Goal: Information Seeking & Learning: Find specific fact

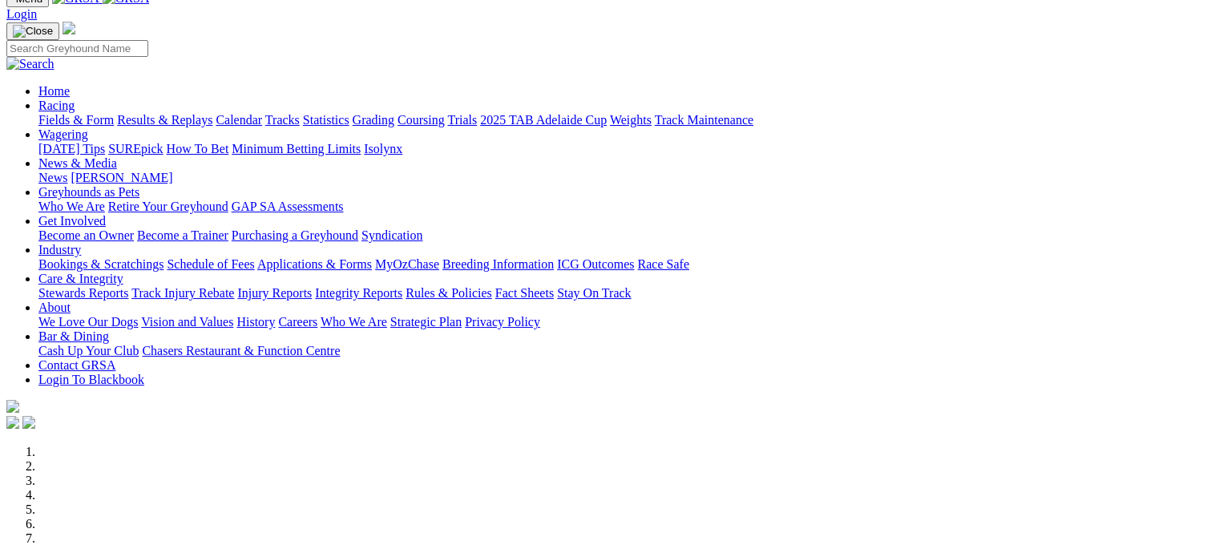
scroll to position [64, 0]
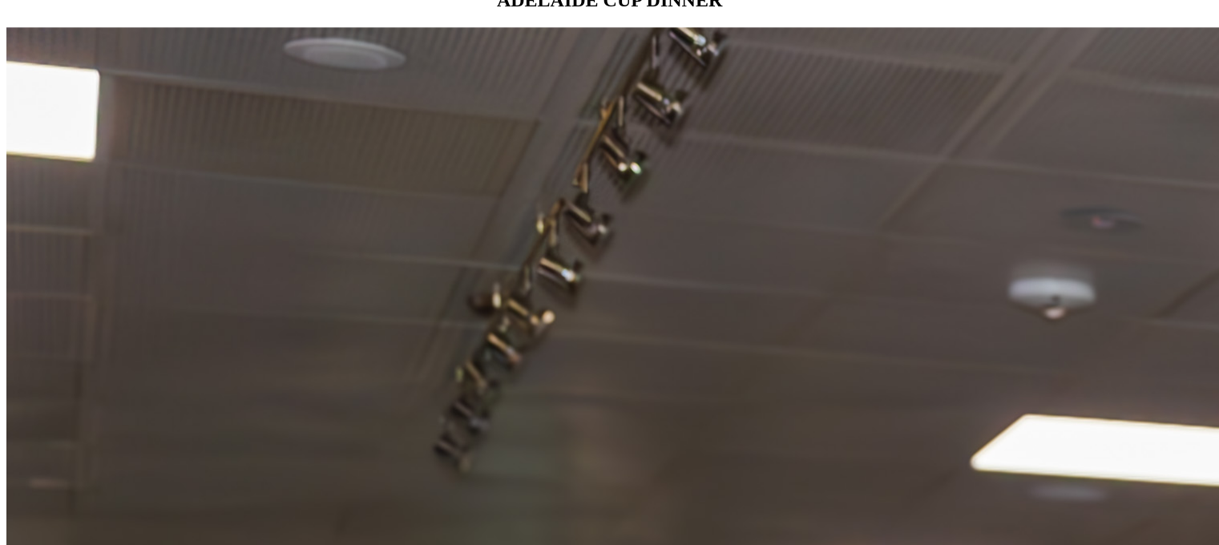
scroll to position [1699, 0]
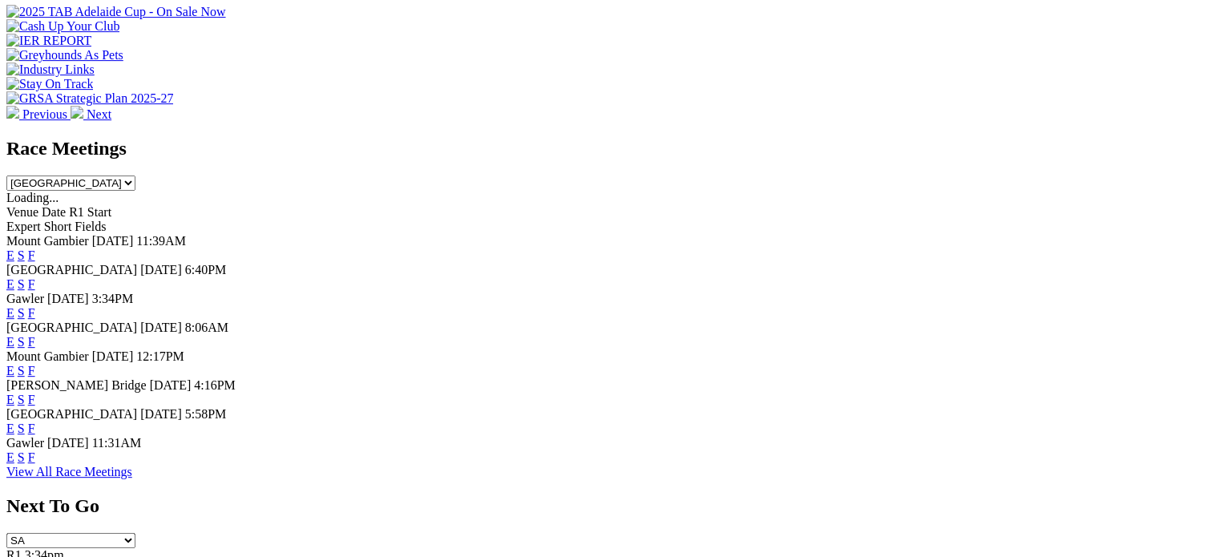
scroll to position [647, 0]
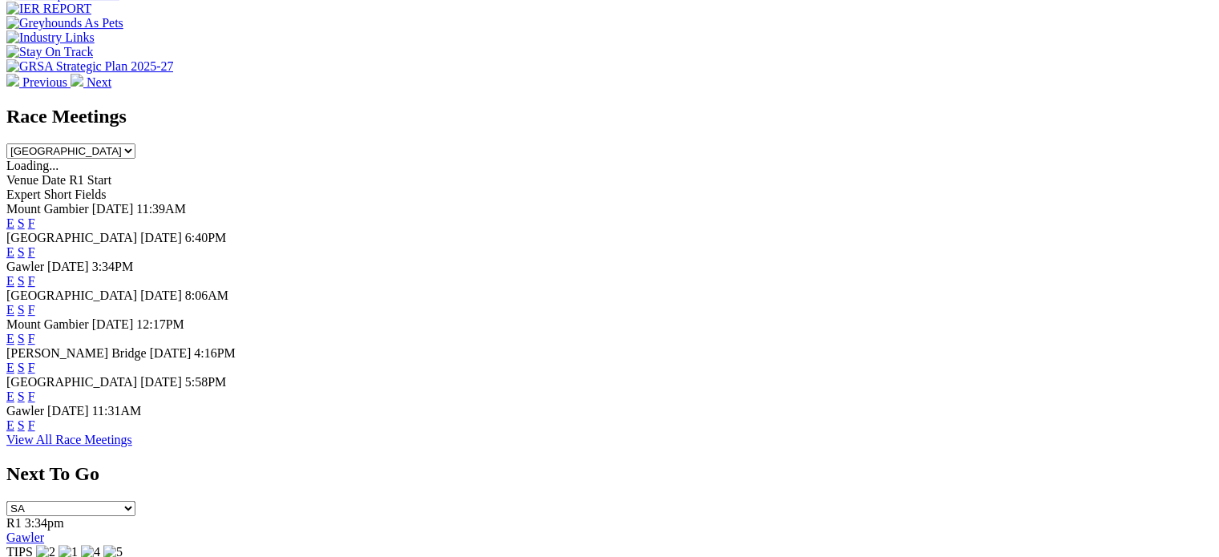
click at [35, 274] on link "F" at bounding box center [31, 281] width 7 height 14
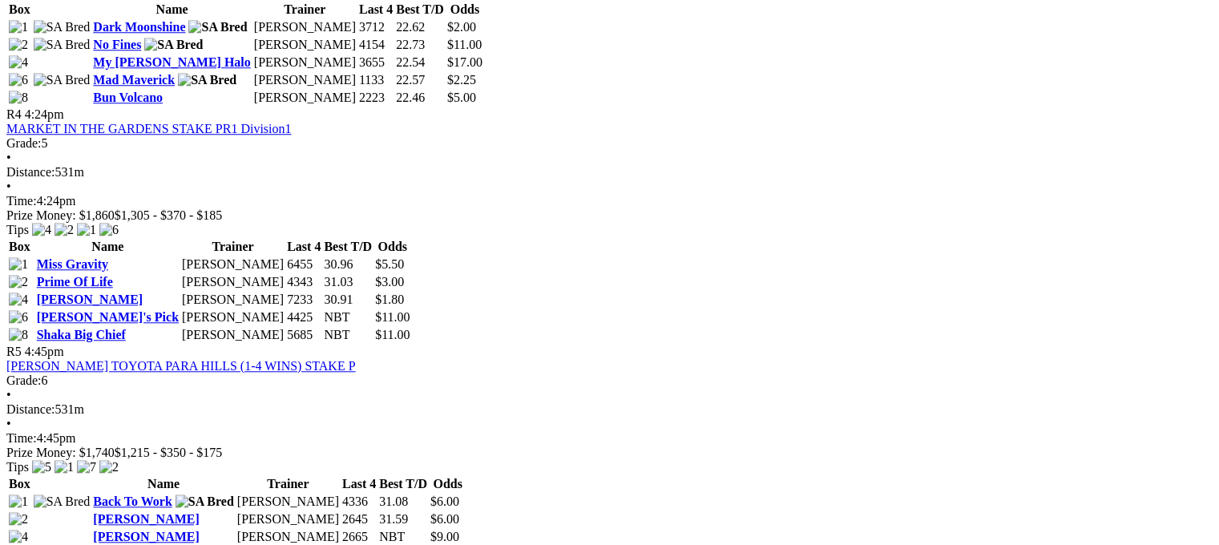
scroll to position [1905, 0]
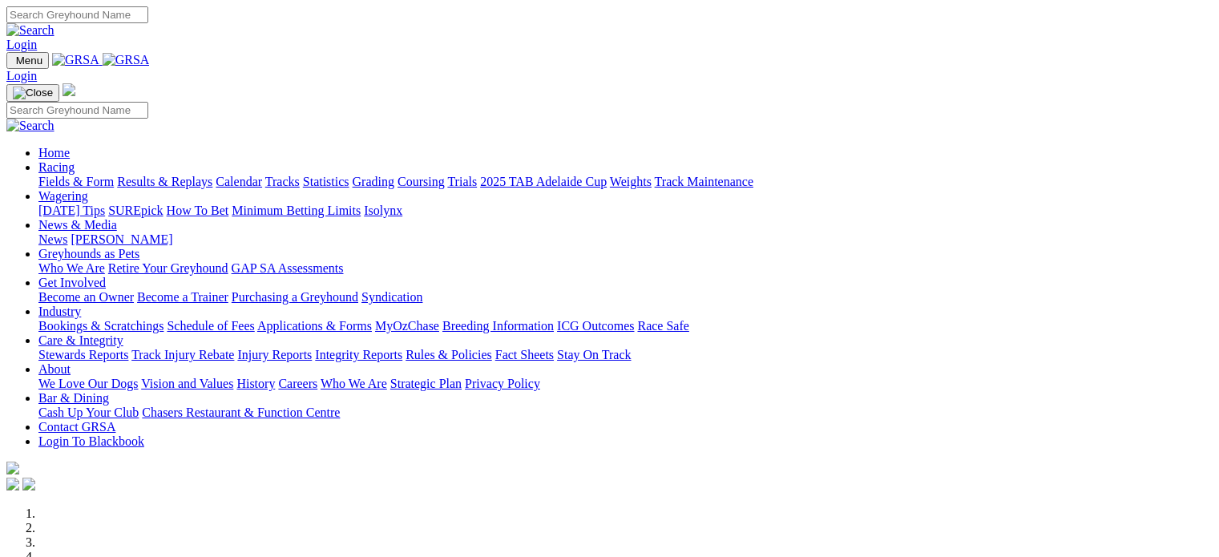
scroll to position [648, 0]
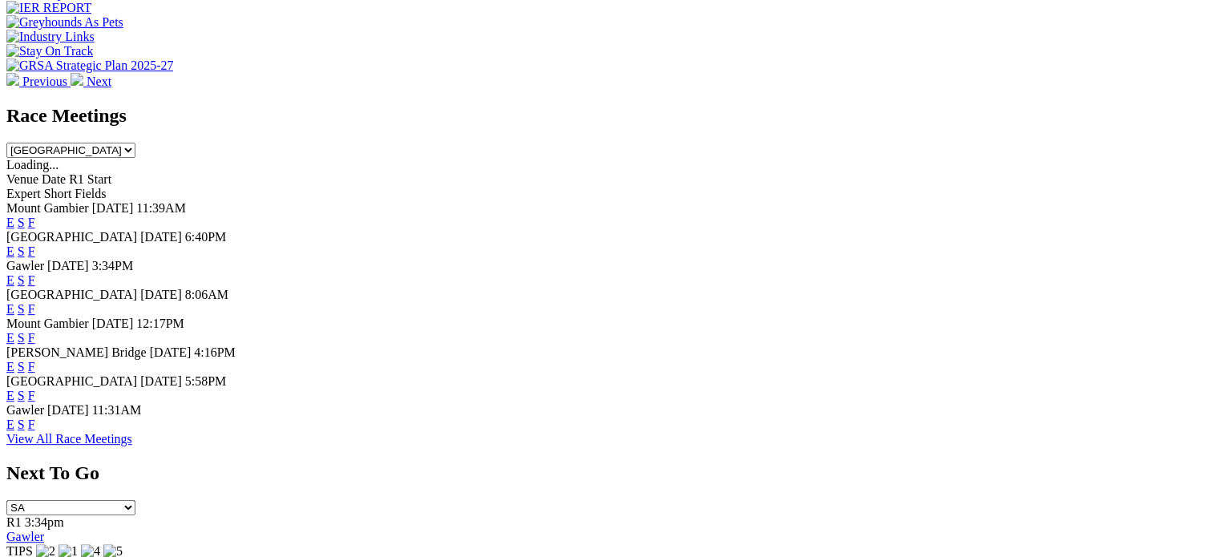
click at [35, 302] on link "F" at bounding box center [31, 309] width 7 height 14
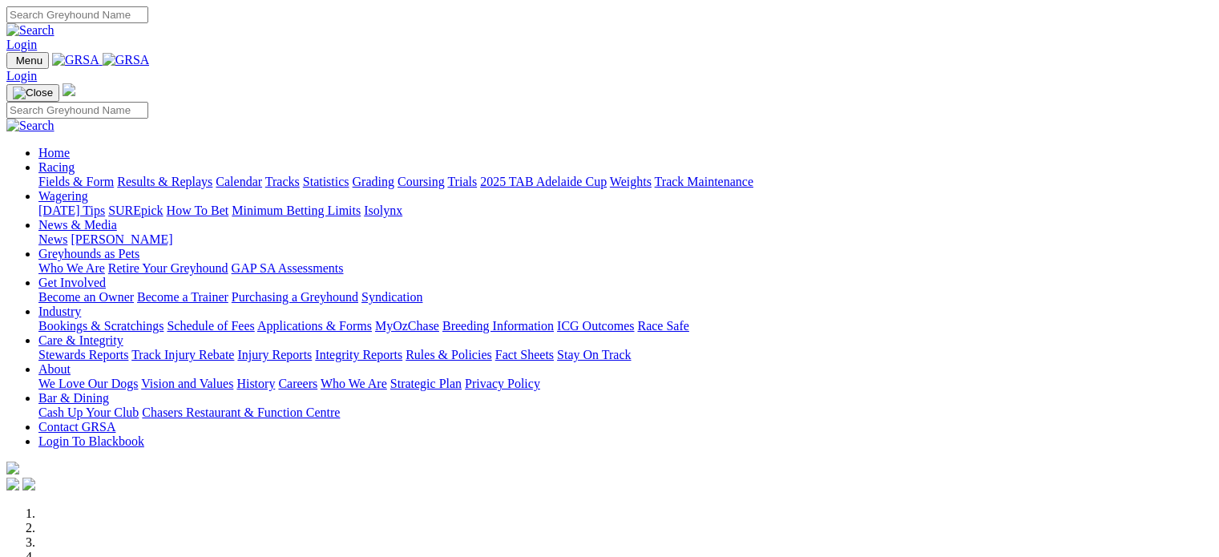
scroll to position [648, 0]
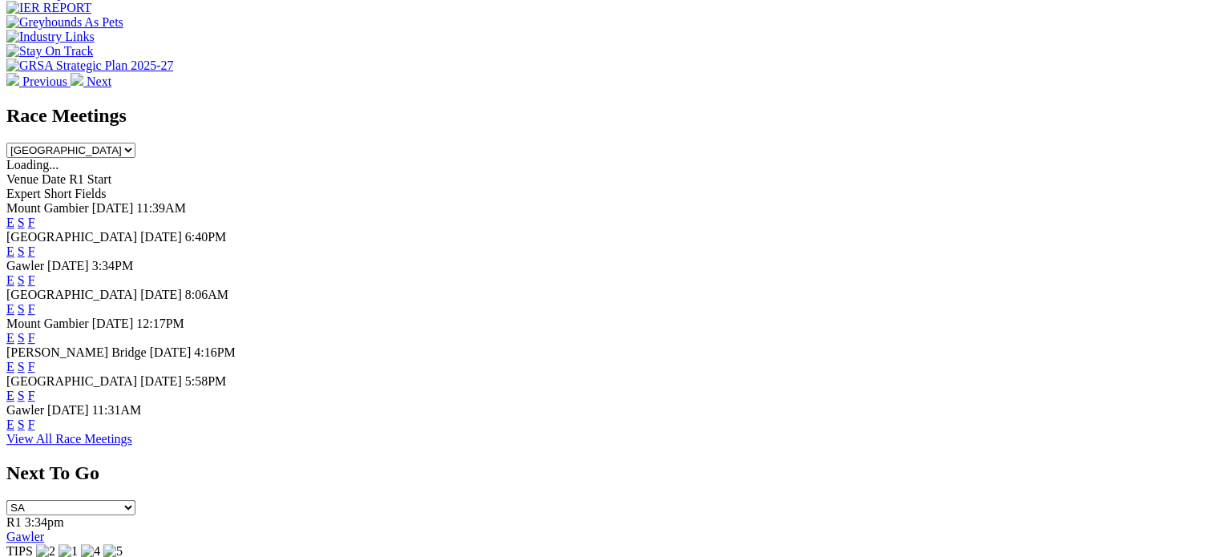
click at [35, 331] on link "F" at bounding box center [31, 338] width 7 height 14
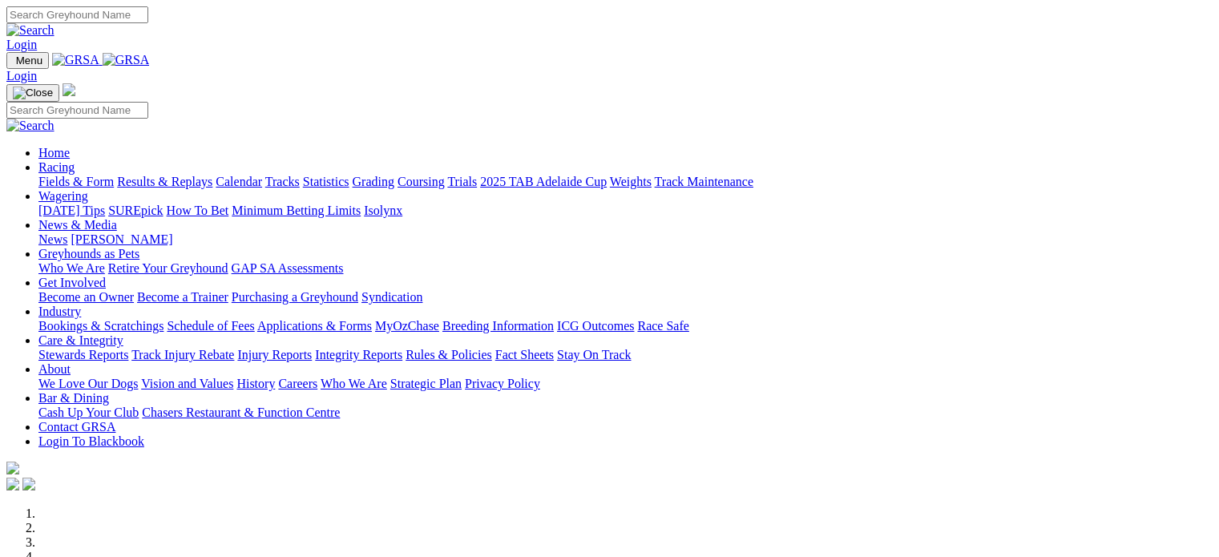
scroll to position [648, 0]
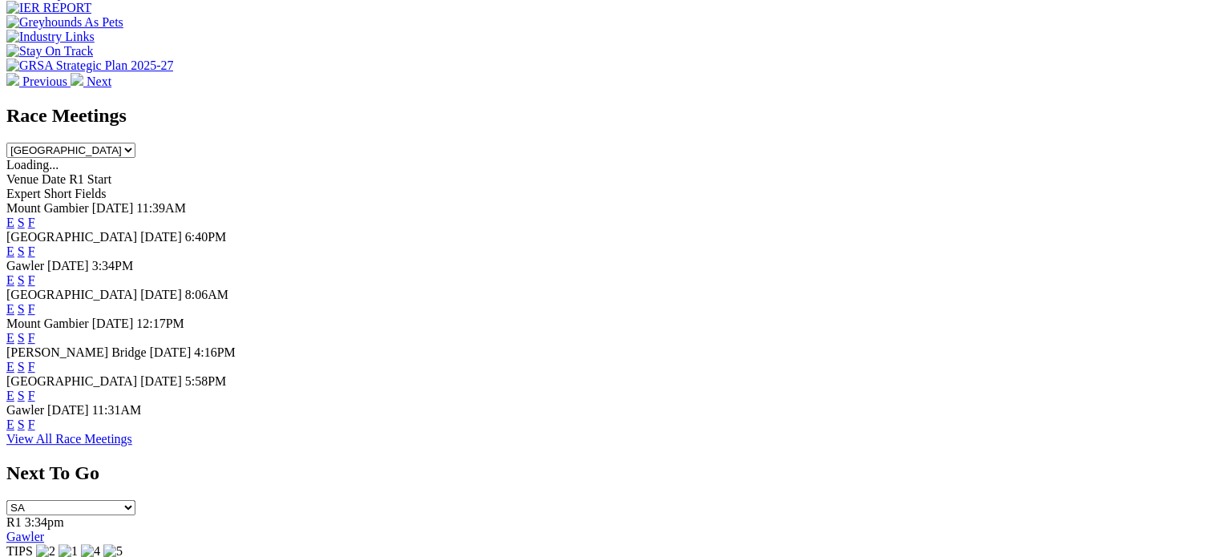
click at [35, 373] on link "F" at bounding box center [31, 367] width 7 height 14
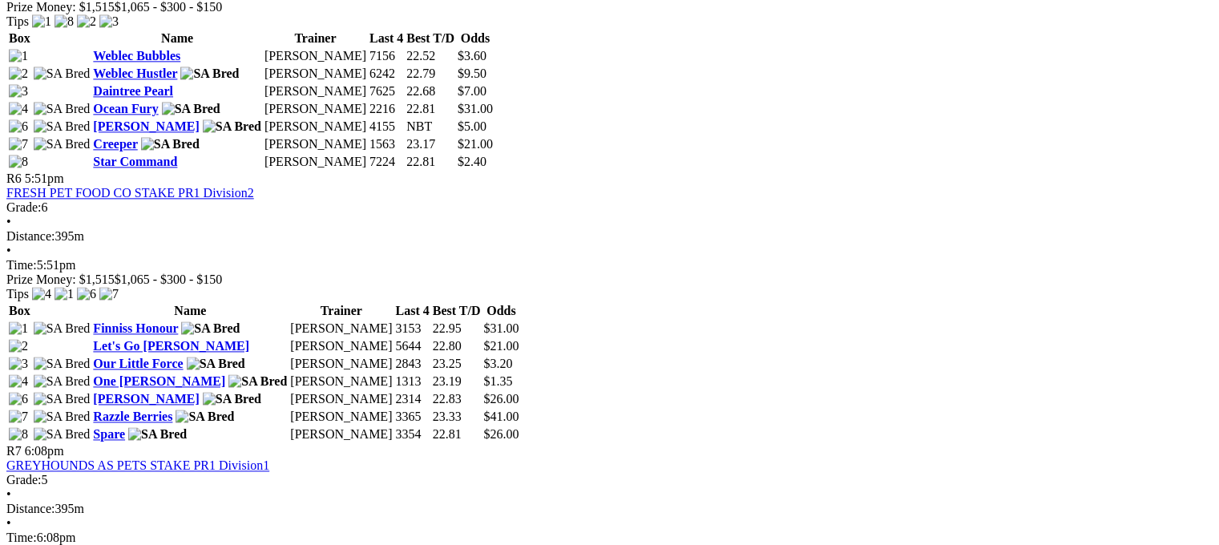
scroll to position [2184, 0]
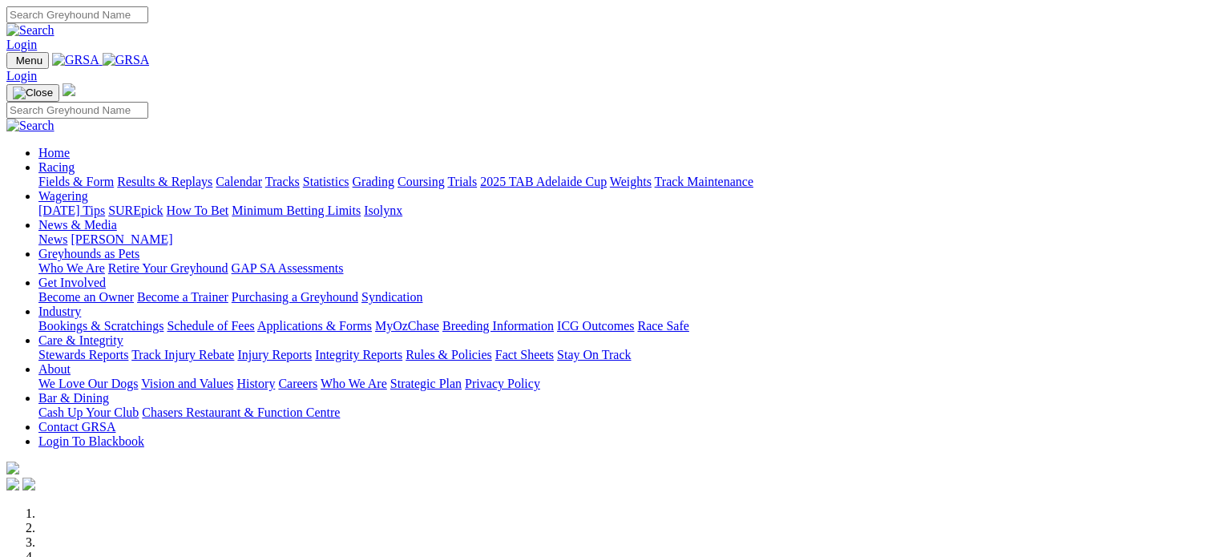
scroll to position [648, 0]
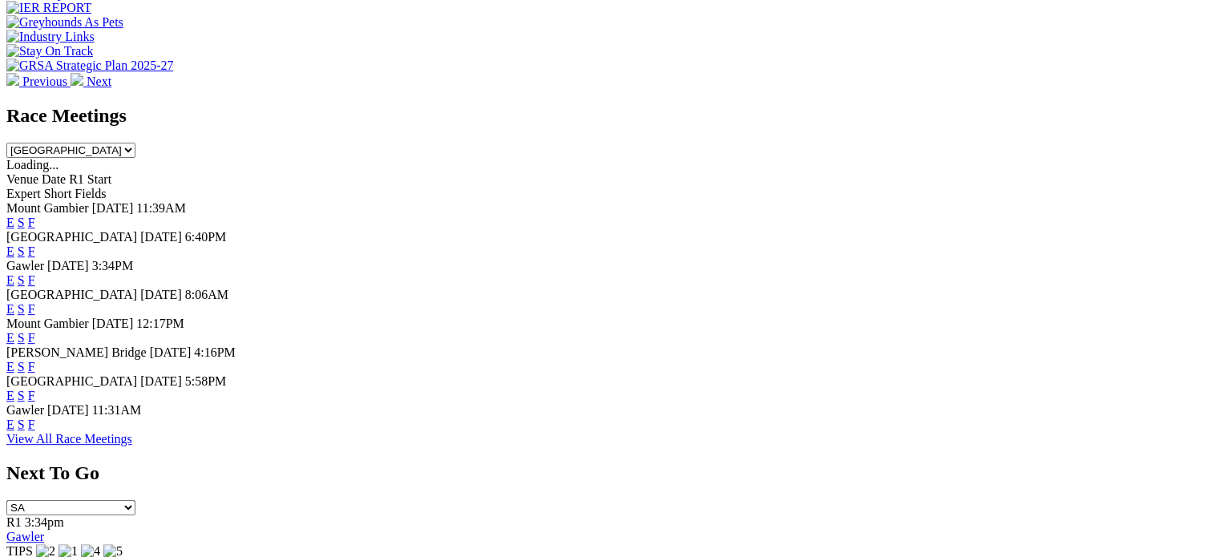
click at [35, 402] on link "F" at bounding box center [31, 396] width 7 height 14
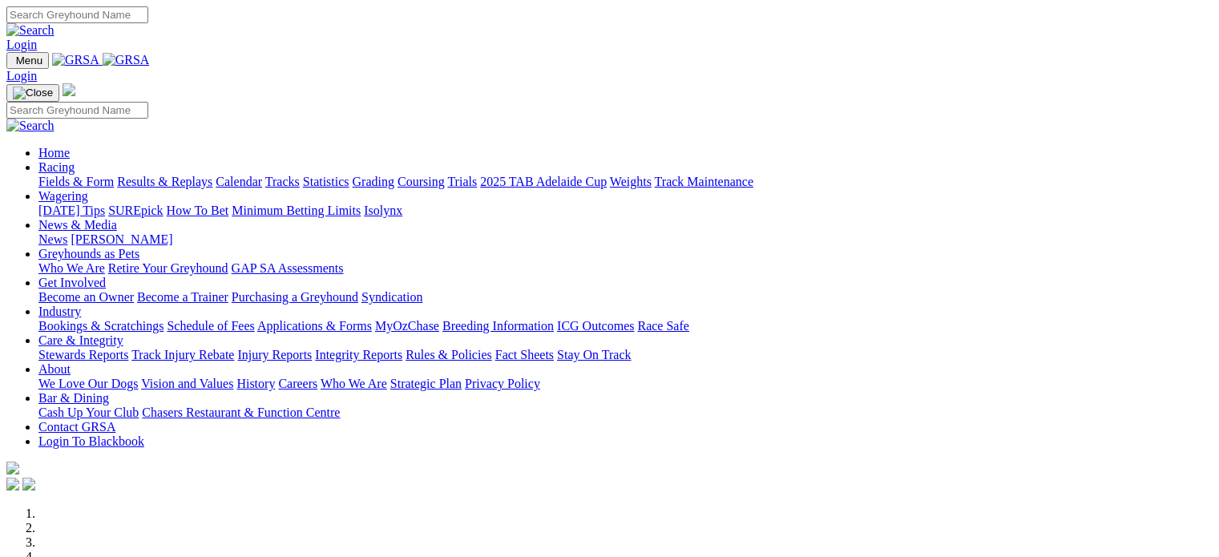
scroll to position [648, 0]
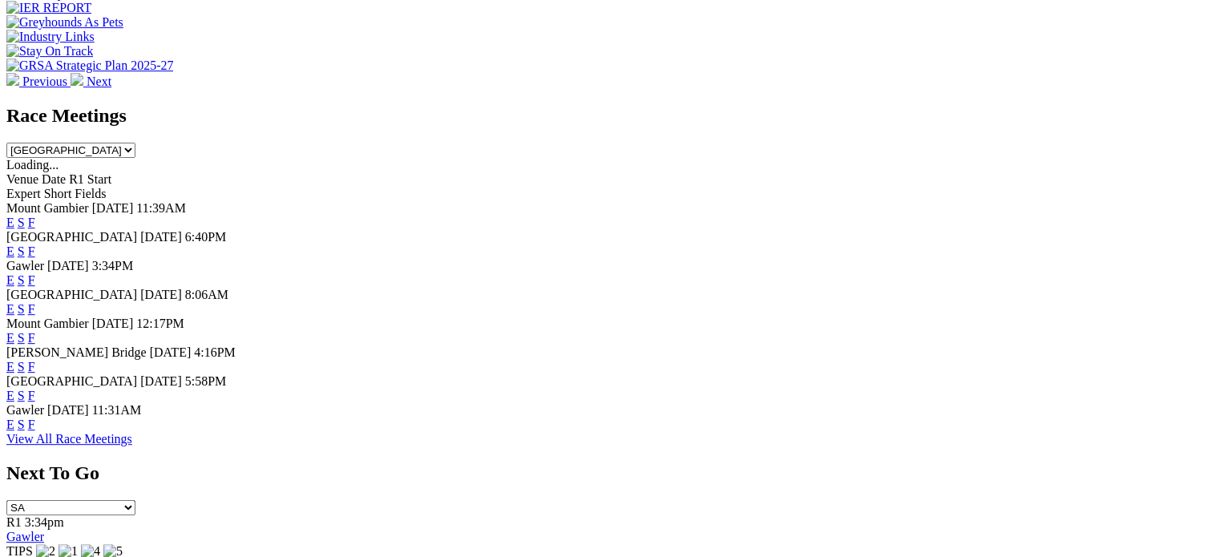
click at [35, 431] on link "F" at bounding box center [31, 424] width 7 height 14
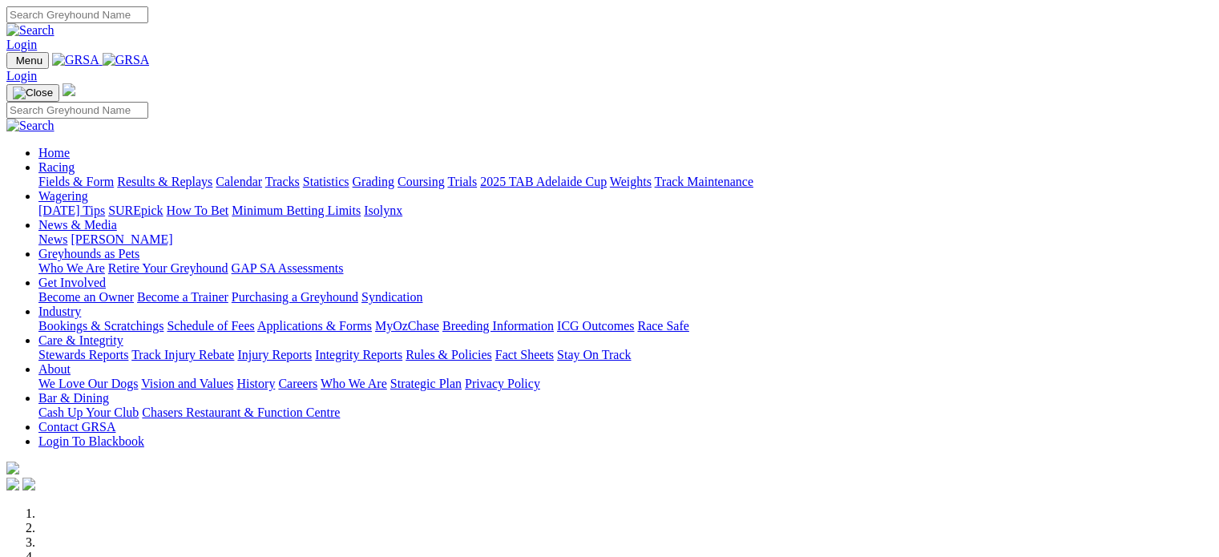
scroll to position [648, 0]
